Goal: Task Accomplishment & Management: Manage account settings

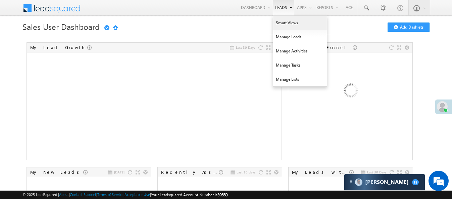
click at [286, 28] on link "Smart Views" at bounding box center [300, 23] width 54 height 14
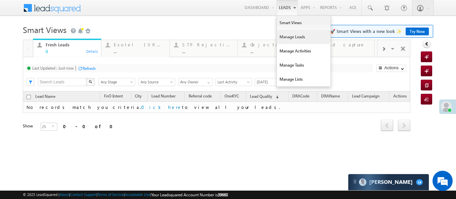
click at [286, 35] on link "Manage Leads" at bounding box center [304, 37] width 54 height 14
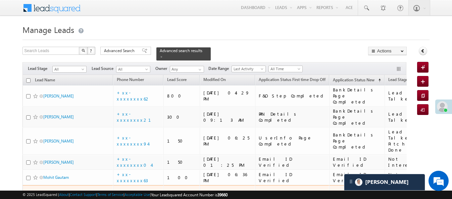
scroll to position [121, 0]
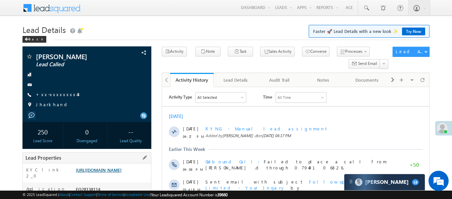
click at [121, 172] on link "[URL][DOMAIN_NAME]" at bounding box center [99, 170] width 46 height 6
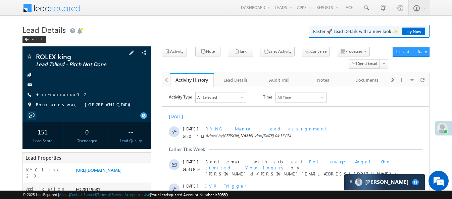
scroll to position [121, 0]
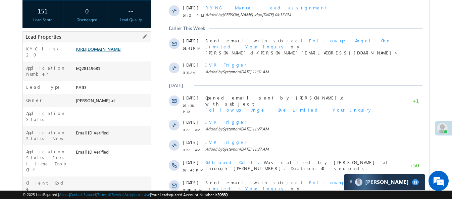
click at [121, 52] on link "[URL][DOMAIN_NAME]" at bounding box center [99, 49] width 46 height 6
